Goal: Task Accomplishment & Management: Use online tool/utility

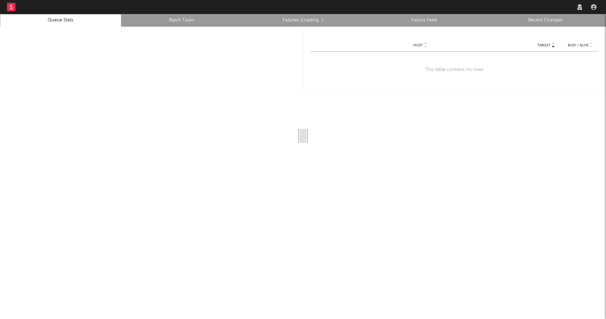
click at [535, 19] on link "Recent Changes" at bounding box center [545, 20] width 114 height 8
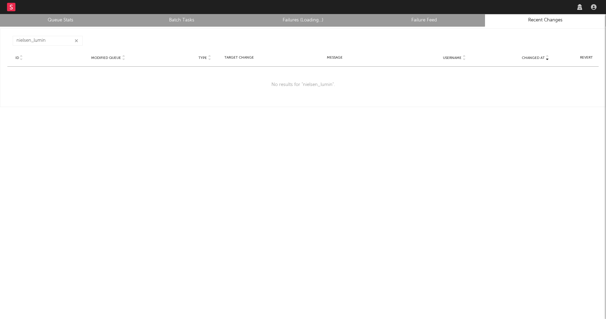
click at [78, 40] on button "button" at bounding box center [77, 41] width 6 height 7
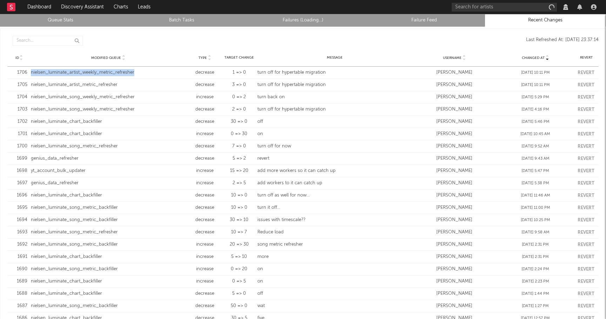
drag, startPoint x: 136, startPoint y: 73, endPoint x: 31, endPoint y: 71, distance: 104.9
click at [31, 71] on div "nielsen_luminate_artist_weekly_metric_refresher" at bounding box center [108, 72] width 155 height 7
copy div "nielsen_luminate_artist_weekly_metric_refresher"
click at [110, 72] on div "nielsen_luminate_artist_weekly_metric_refresher" at bounding box center [108, 72] width 155 height 7
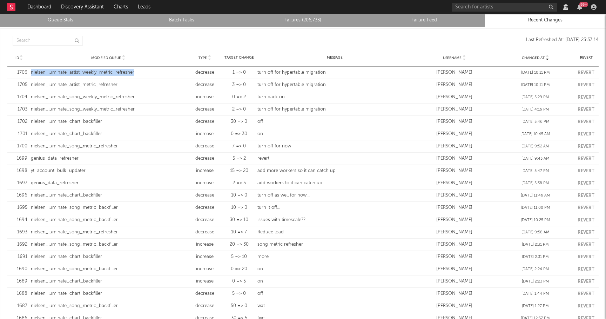
click at [73, 19] on link "Queue Stats" at bounding box center [61, 20] width 114 height 8
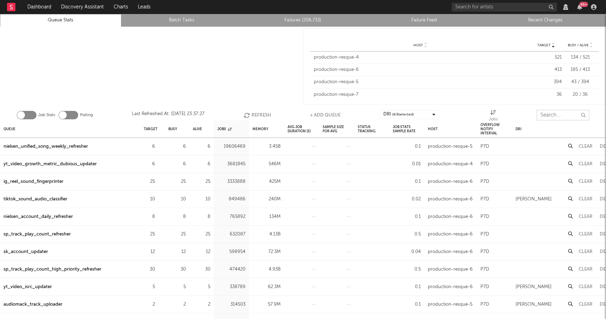
click at [548, 115] on input "text" at bounding box center [563, 115] width 53 height 11
paste input "nielsen_luminate_artist_weekly_metric_refresher"
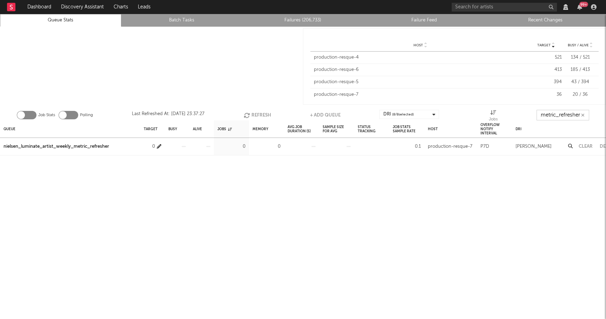
click at [159, 146] on icon "button" at bounding box center [159, 146] width 5 height 5
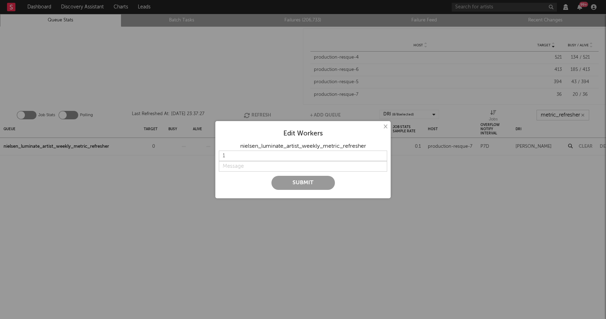
type input "nielsen_luminate_artist_weekly_metric_refresher"
click at [224, 168] on input "string" at bounding box center [303, 166] width 168 height 11
type input "t"
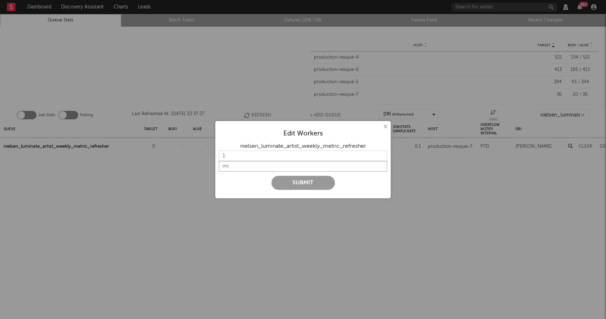
type input "m"
type input "migration done, turn on"
click at [305, 184] on button "Submit" at bounding box center [302, 183] width 63 height 14
click at [380, 155] on input "2" at bounding box center [303, 155] width 168 height 11
type input "1"
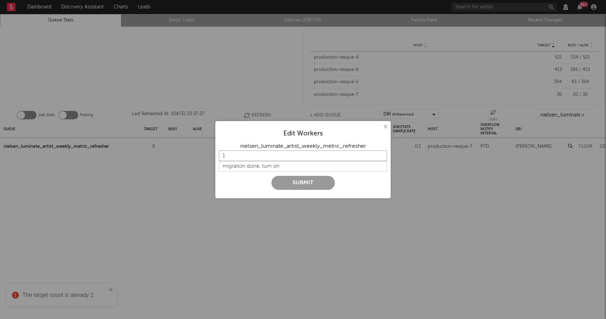
click at [380, 158] on input "1" at bounding box center [303, 155] width 168 height 11
click at [315, 179] on button "Submit" at bounding box center [302, 183] width 63 height 14
click at [385, 127] on button "×" at bounding box center [385, 127] width 8 height 8
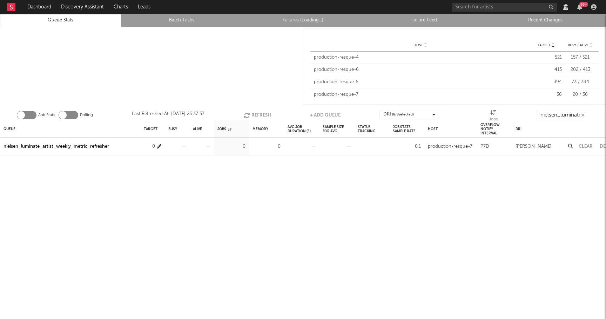
click at [159, 146] on icon "button" at bounding box center [159, 146] width 5 height 5
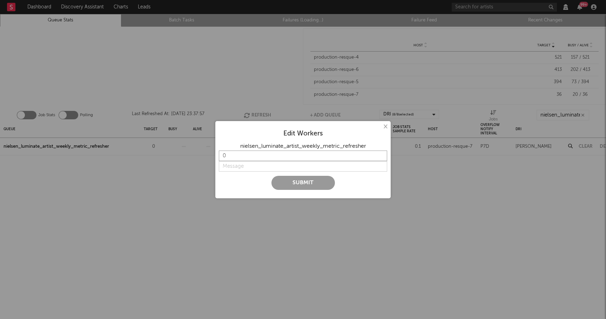
click at [382, 157] on input "0" at bounding box center [303, 155] width 168 height 11
click at [382, 154] on input "1" at bounding box center [303, 155] width 168 height 11
click at [240, 166] on input "string" at bounding box center [303, 166] width 168 height 11
type input "2"
click at [382, 154] on input "2" at bounding box center [303, 155] width 168 height 11
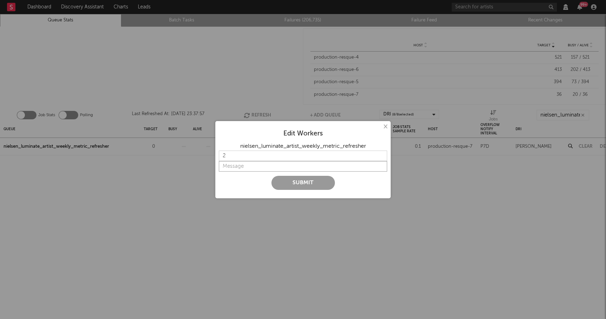
click at [236, 169] on input "string" at bounding box center [303, 166] width 168 height 11
type input "m"
type input "t"
type input "migration done, turn back on"
click at [309, 187] on button "Submit" at bounding box center [302, 183] width 63 height 14
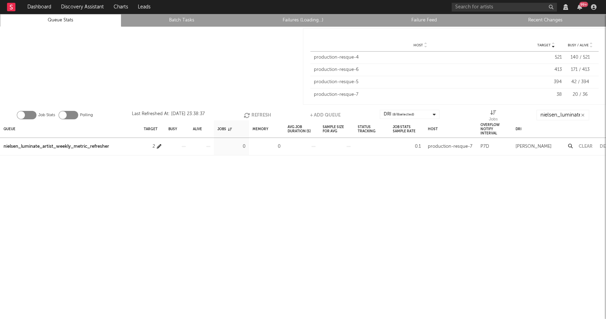
click at [160, 146] on icon "button" at bounding box center [159, 146] width 5 height 5
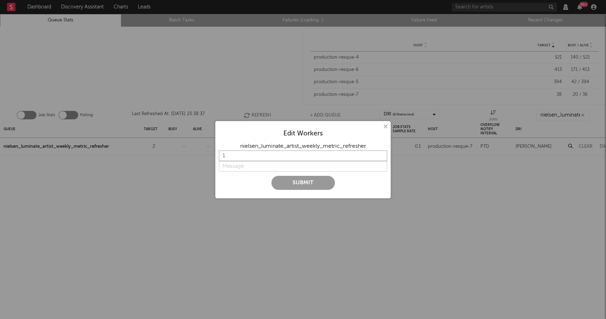
type input "1"
click at [382, 157] on input "1" at bounding box center [303, 155] width 168 height 11
click at [269, 166] on input "string" at bounding box center [303, 166] width 168 height 11
type input "lower"
click at [289, 180] on button "Submit" at bounding box center [302, 183] width 63 height 14
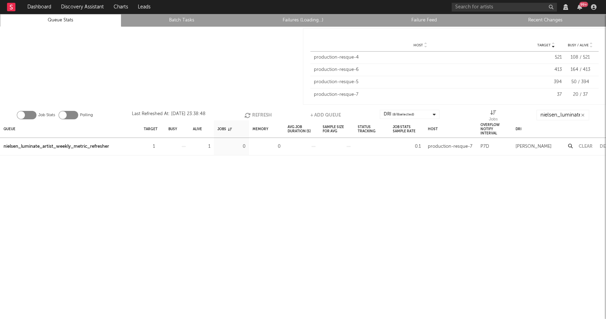
click at [549, 18] on link "Recent Changes" at bounding box center [545, 20] width 114 height 8
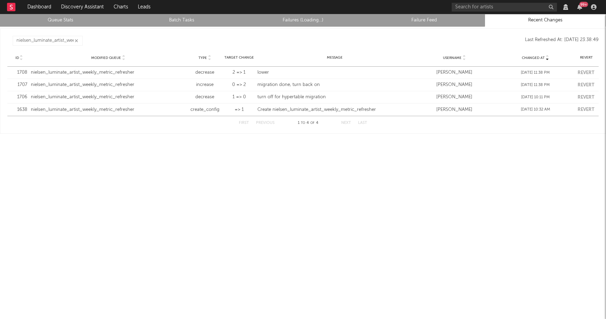
click at [76, 40] on icon "button" at bounding box center [77, 41] width 4 height 5
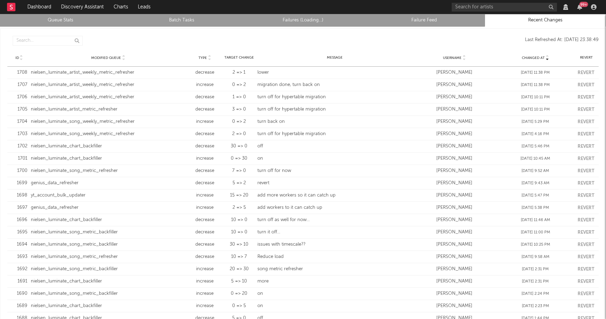
click at [119, 85] on div "nielsen_luminate_artist_weekly_metric_refresher" at bounding box center [108, 84] width 155 height 7
copy div "nielsen_luminate_artist_weekly_metric_refresher"
click at [58, 108] on div "nielsen_luminate_artist_metric_refresher" at bounding box center [108, 109] width 155 height 7
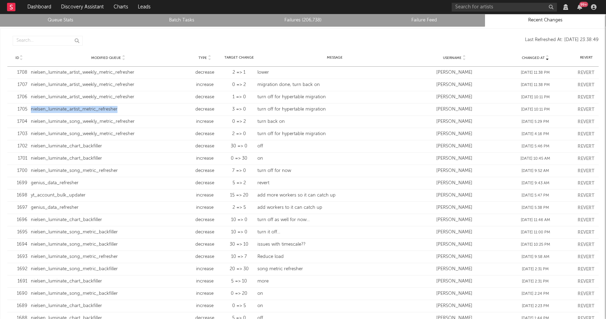
copy div "nielsen_luminate_artist_metric_refresher"
click at [83, 21] on link "Queue Stats" at bounding box center [61, 20] width 114 height 8
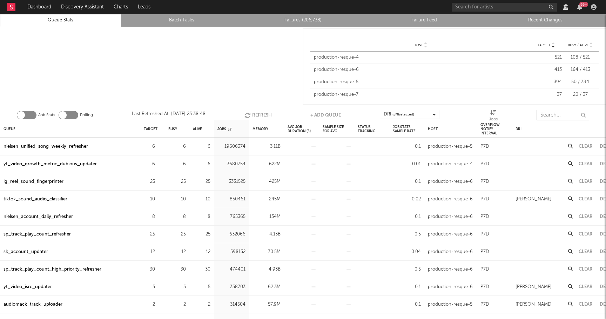
click at [552, 115] on input "text" at bounding box center [563, 115] width 53 height 11
paste input "nielsen_luminate_artist_metric_refresher"
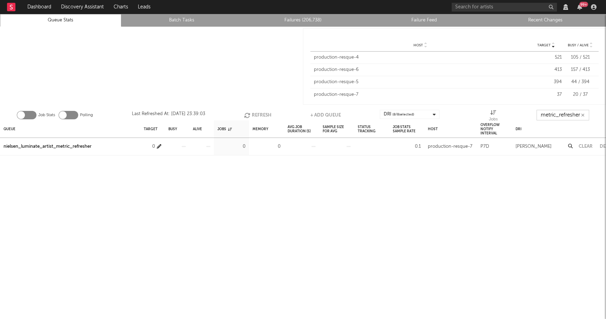
click at [159, 145] on icon "button" at bounding box center [159, 146] width 5 height 5
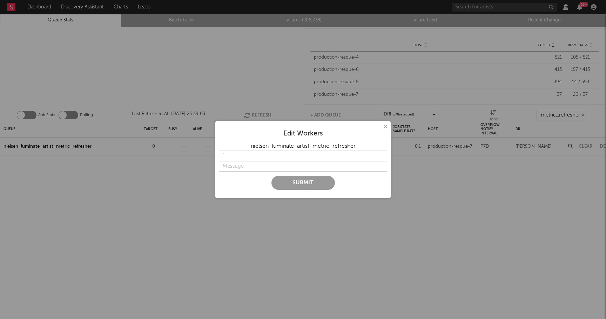
type input "nielsen_luminate_artist_metric_refresher"
click at [382, 154] on input "2" at bounding box center [303, 155] width 168 height 11
type input "3"
click at [382, 154] on input "3" at bounding box center [303, 155] width 168 height 11
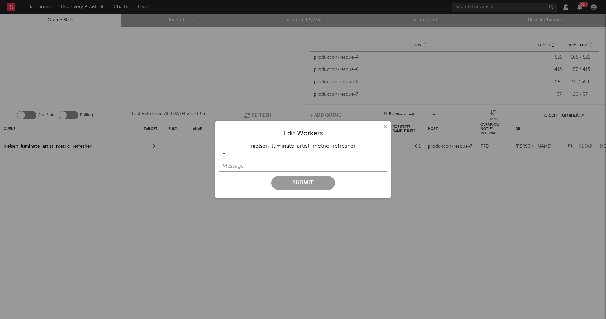
click at [228, 167] on input "string" at bounding box center [303, 166] width 168 height 11
type input "migration done, turn on"
click at [289, 182] on button "Submit" at bounding box center [302, 183] width 63 height 14
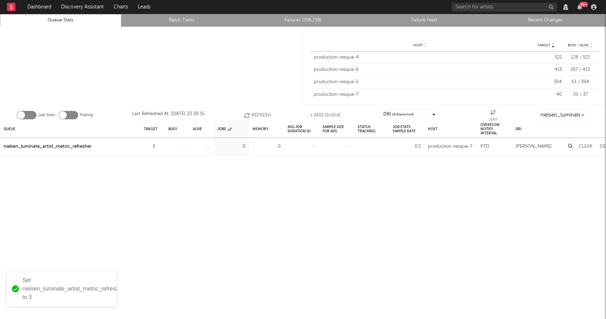
click at [543, 15] on li "Recent Changes" at bounding box center [545, 20] width 121 height 13
click at [541, 19] on link "Recent Changes" at bounding box center [545, 20] width 114 height 8
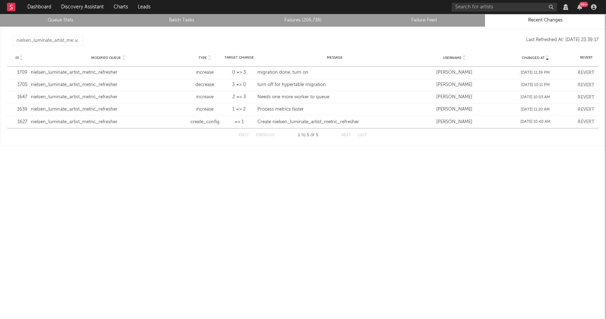
click at [78, 41] on button "button" at bounding box center [77, 41] width 6 height 7
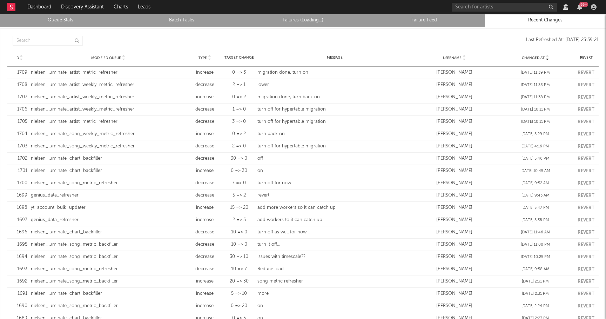
click at [90, 72] on div "nielsen_luminate_artist_metric_refresher" at bounding box center [108, 72] width 155 height 7
copy div "nielsen_luminate_artist_metric_refresher"
click at [79, 22] on link "Queue Stats" at bounding box center [61, 20] width 114 height 8
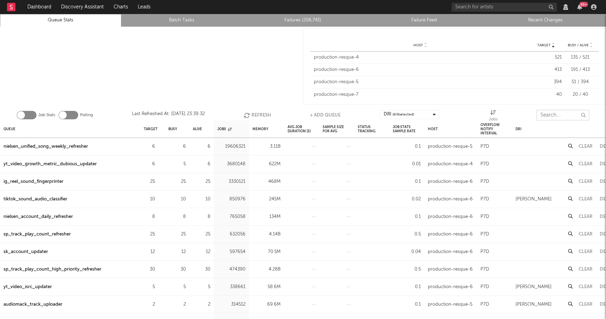
click at [545, 112] on input "text" at bounding box center [563, 115] width 53 height 11
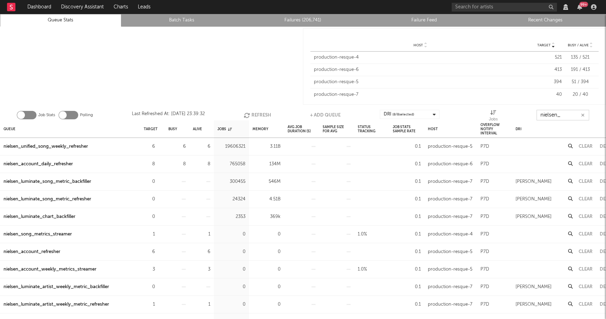
type input "nielsen_l"
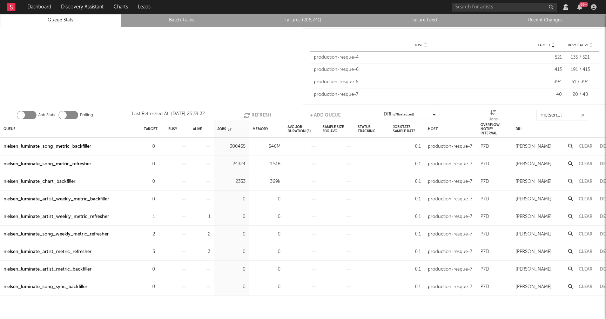
click at [580, 113] on button "button" at bounding box center [583, 115] width 6 height 7
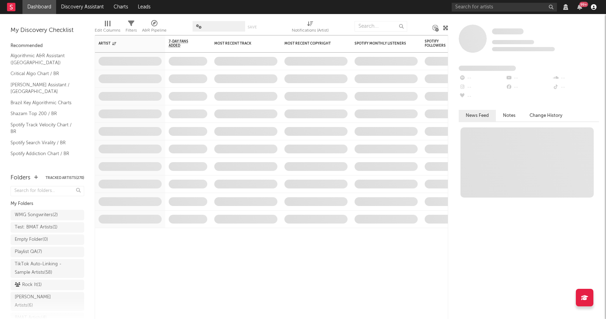
click at [594, 6] on icon "button" at bounding box center [594, 7] width 6 height 6
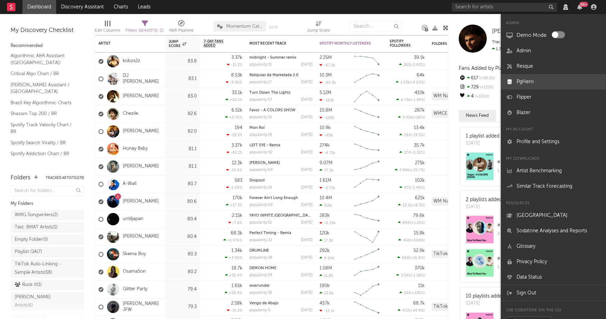
click at [525, 86] on link "PgHero" at bounding box center [553, 81] width 105 height 15
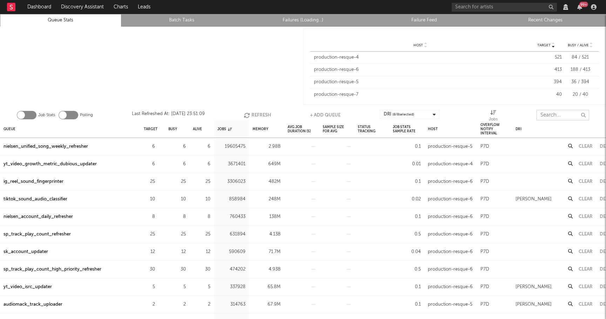
click at [550, 113] on input "text" at bounding box center [563, 115] width 53 height 11
click at [552, 116] on input "text" at bounding box center [563, 115] width 53 height 11
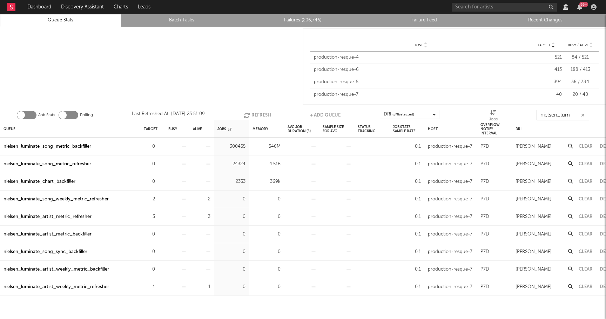
click at [257, 116] on button "Refresh" at bounding box center [257, 115] width 27 height 11
type input "nielsen_lum"
click at [61, 250] on div "nielsen_luminate_artist_metric_refresher" at bounding box center [48, 252] width 88 height 8
